Goal: Share content: Distribute website content to other platforms or users

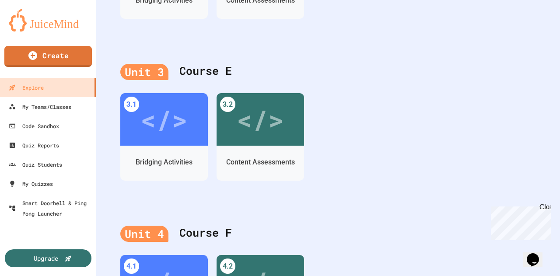
scroll to position [444, 0]
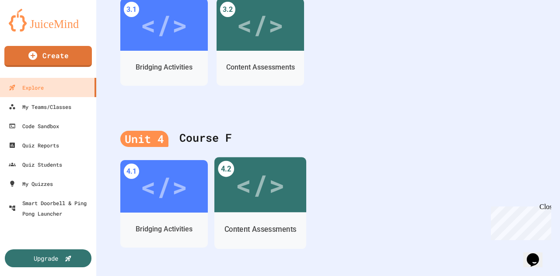
click at [260, 186] on div "</>" at bounding box center [259, 185] width 49 height 42
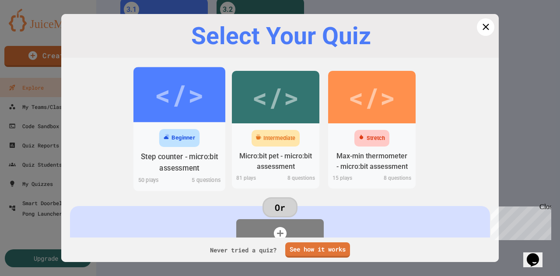
scroll to position [56, 0]
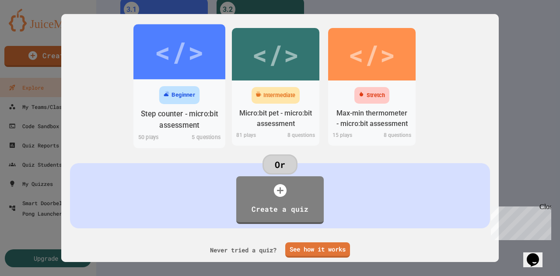
click at [191, 91] on div "Beginner" at bounding box center [183, 95] width 24 height 9
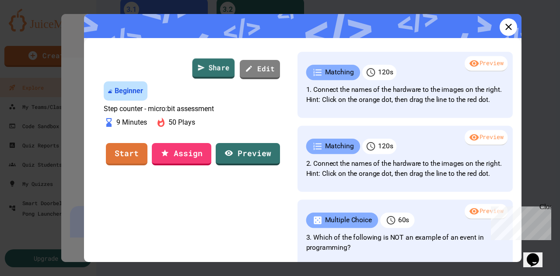
click at [213, 67] on link "Share" at bounding box center [213, 69] width 42 height 20
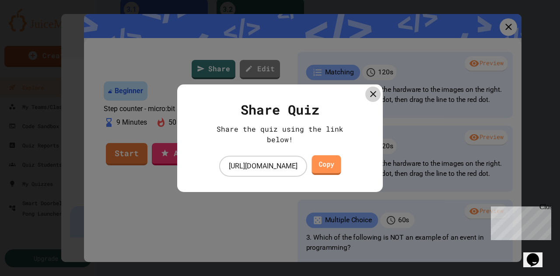
click at [340, 165] on link "Copy" at bounding box center [325, 165] width 29 height 20
click at [339, 170] on link "Copy" at bounding box center [325, 165] width 27 height 20
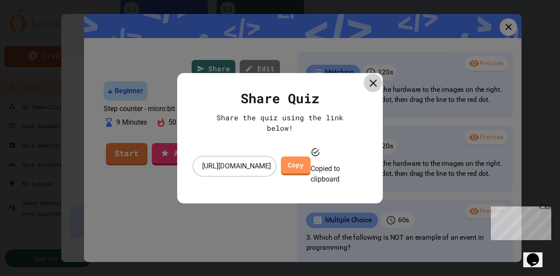
click at [374, 87] on icon at bounding box center [372, 82] width 7 height 7
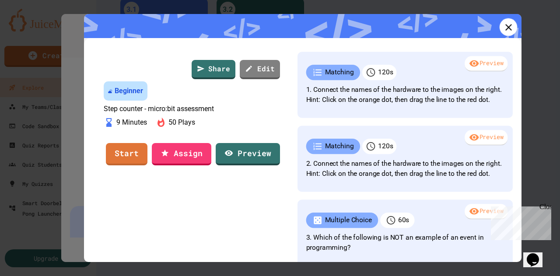
click at [503, 31] on icon at bounding box center [508, 26] width 11 height 11
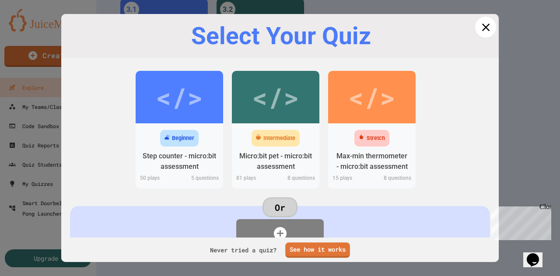
click at [486, 23] on link at bounding box center [485, 27] width 21 height 21
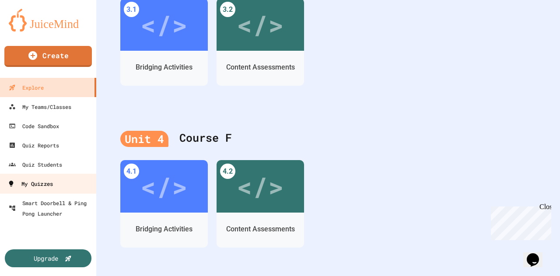
click at [50, 182] on div "My Quizzes" at bounding box center [29, 183] width 45 height 11
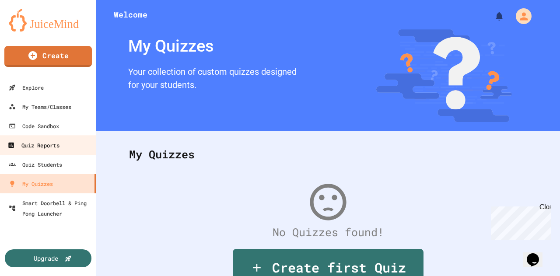
click at [25, 141] on div "Quiz Reports" at bounding box center [33, 145] width 52 height 11
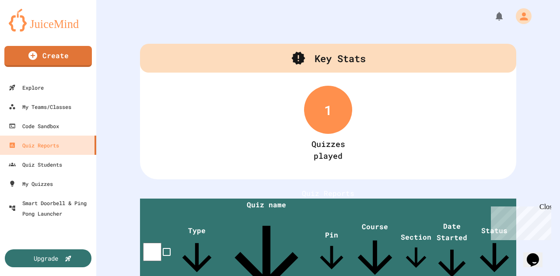
scroll to position [55, 0]
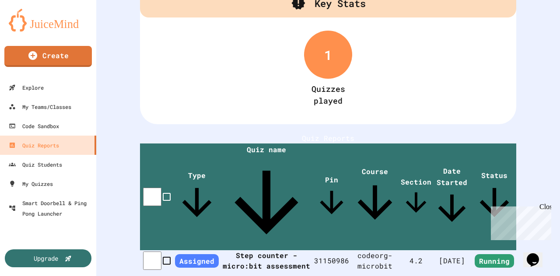
click at [547, 210] on div "Close" at bounding box center [544, 208] width 11 height 11
click at [227, 250] on th "Step counter - micro:bit assessment" at bounding box center [266, 260] width 95 height 21
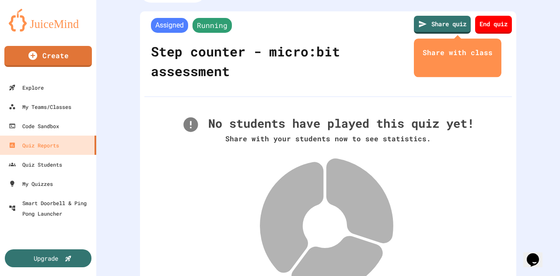
scroll to position [32, 0]
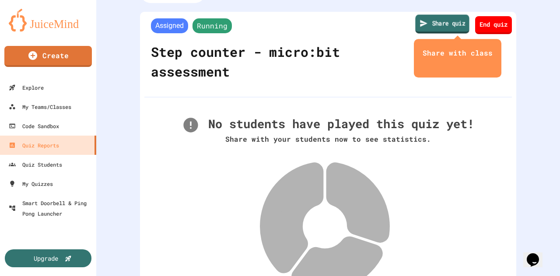
click at [434, 20] on link "Share quiz" at bounding box center [442, 23] width 54 height 19
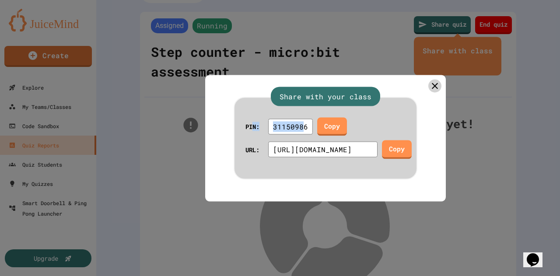
drag, startPoint x: 304, startPoint y: 120, endPoint x: 252, endPoint y: 119, distance: 52.1
click at [252, 119] on div "PIN: 31150986 Copy" at bounding box center [295, 126] width 101 height 19
click at [275, 125] on div "31150986" at bounding box center [290, 127] width 45 height 16
drag, startPoint x: 274, startPoint y: 118, endPoint x: 326, endPoint y: 119, distance: 52.5
click at [326, 119] on div "PIN: 31150986 Copy" at bounding box center [295, 126] width 101 height 19
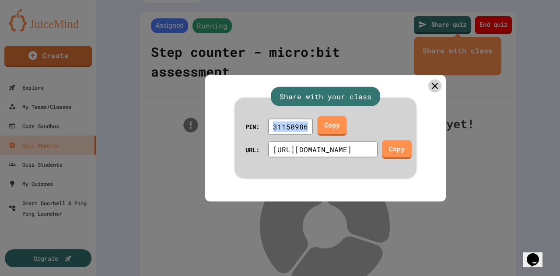
copy div "31150986"
